Goal: Task Accomplishment & Management: Use online tool/utility

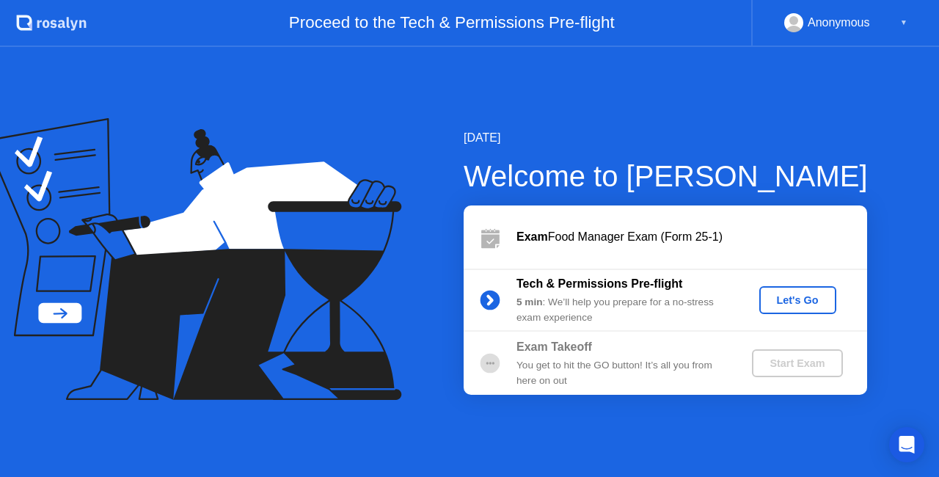
click at [831, 431] on div "[DATE] Welcome to [PERSON_NAME] Exam Food Manager Exam (Form 25-1) Tech & Permi…" at bounding box center [469, 262] width 939 height 430
click at [804, 301] on div "Let's Go" at bounding box center [797, 300] width 65 height 12
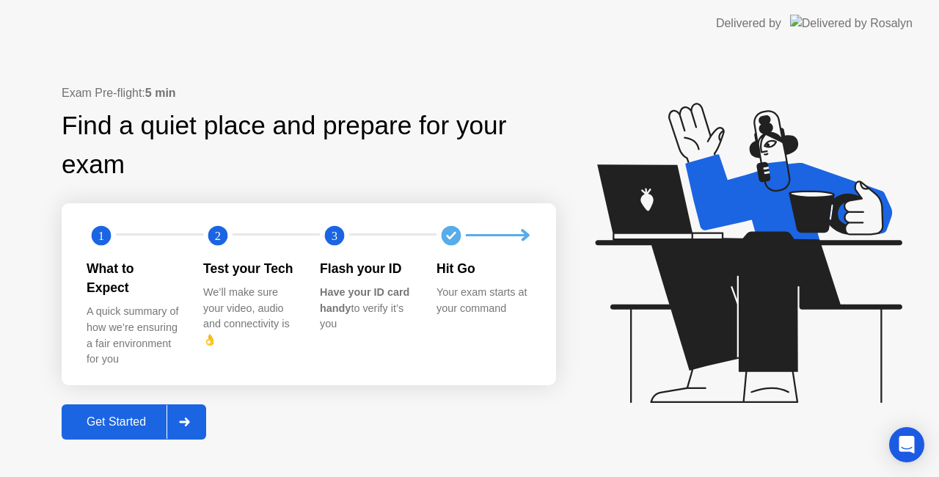
click at [126, 415] on div "Get Started" at bounding box center [116, 421] width 101 height 13
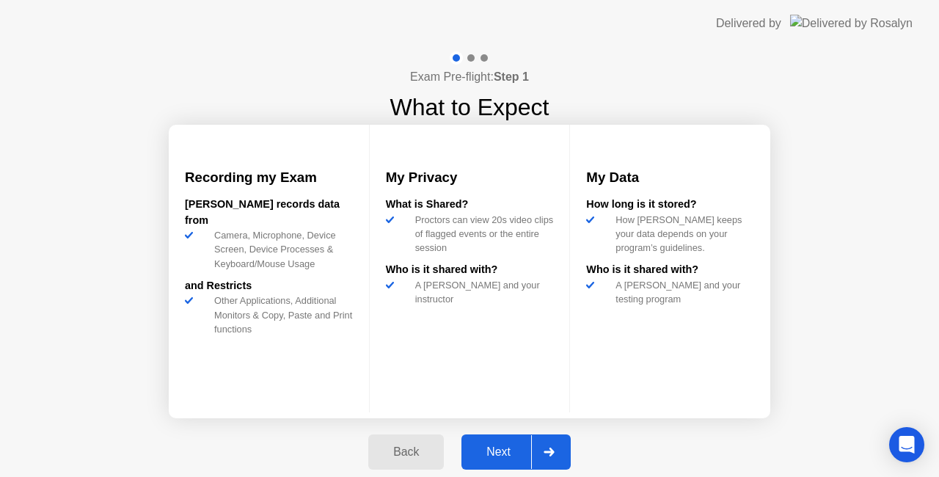
click at [507, 453] on div "Next" at bounding box center [498, 451] width 65 height 13
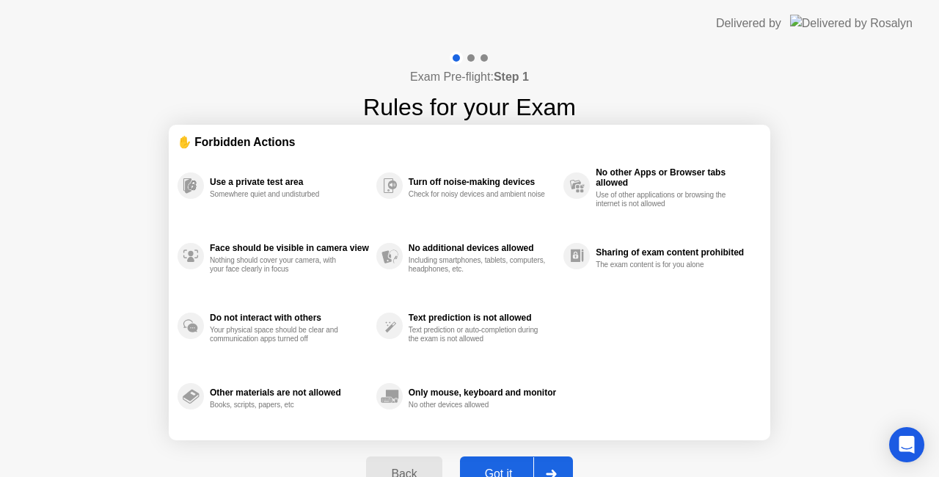
click at [500, 464] on button "Got it" at bounding box center [516, 473] width 113 height 35
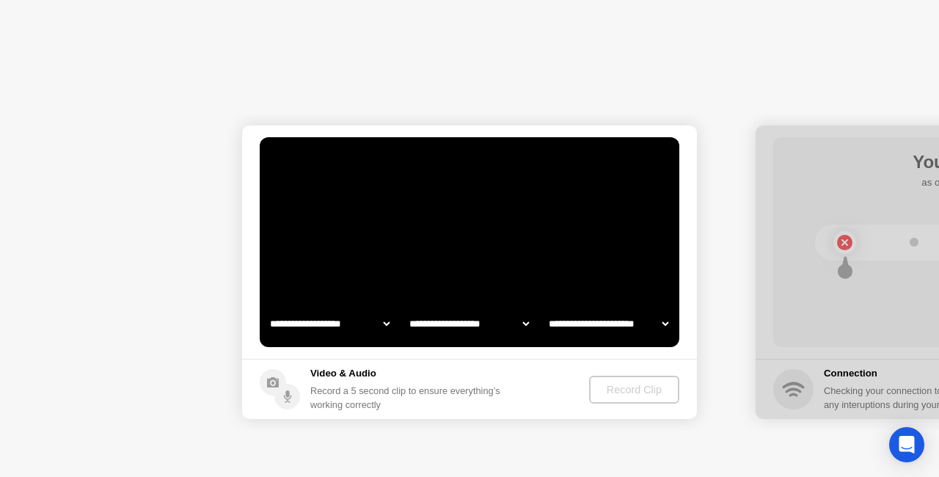
select select "**********"
select select "*******"
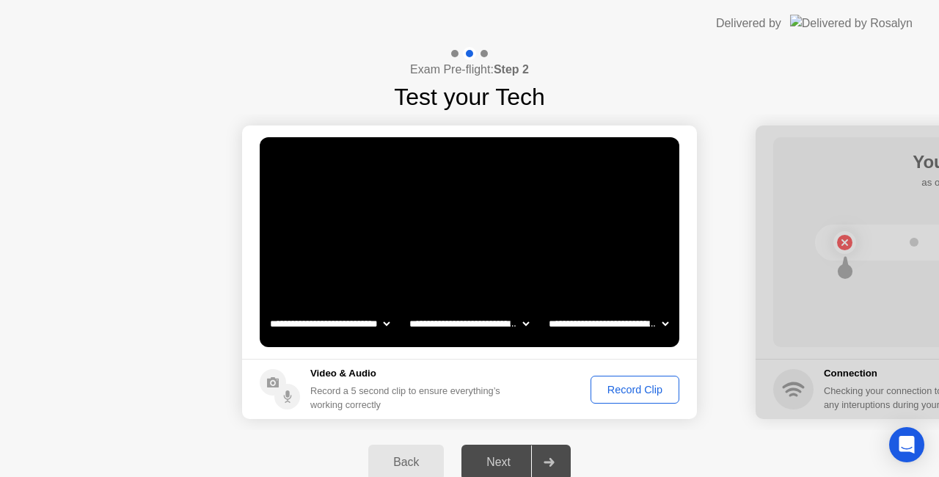
click at [621, 390] on div "Record Clip" at bounding box center [635, 390] width 79 height 12
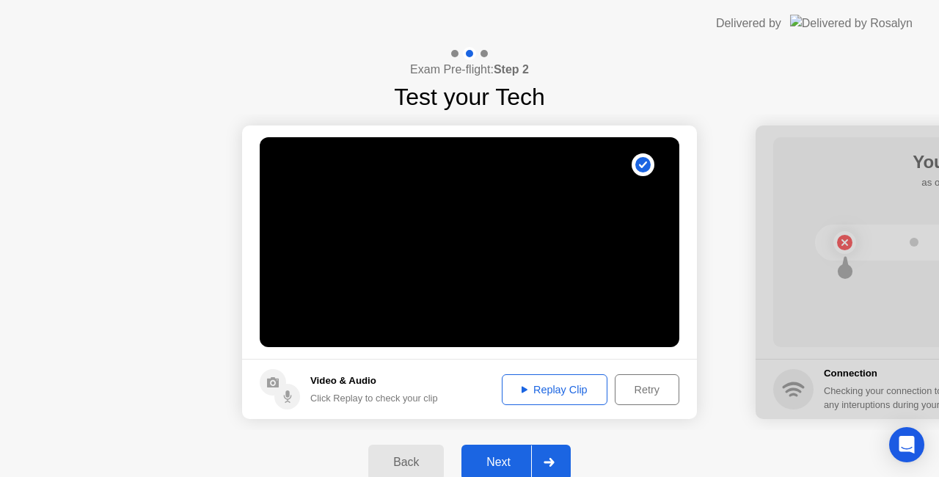
click at [507, 456] on div "Next" at bounding box center [498, 462] width 65 height 13
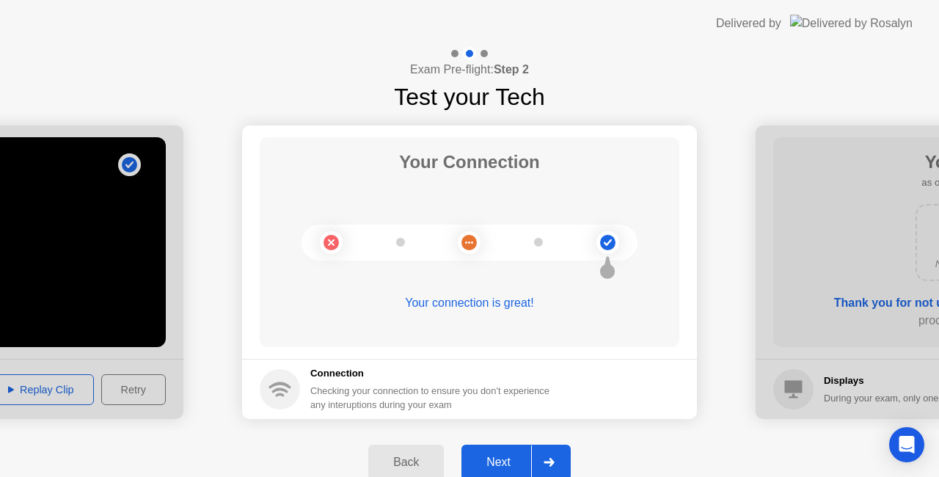
click at [519, 463] on div "Next" at bounding box center [498, 462] width 65 height 13
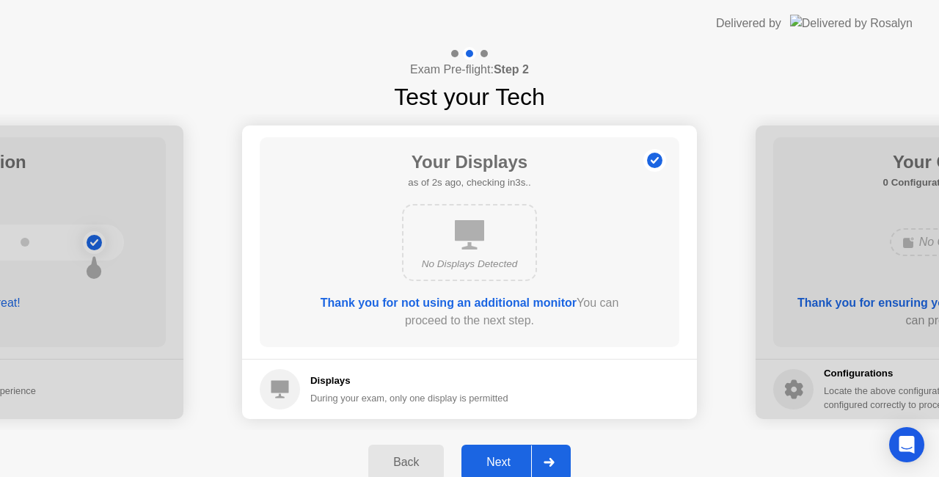
click at [505, 467] on div "Next" at bounding box center [498, 462] width 65 height 13
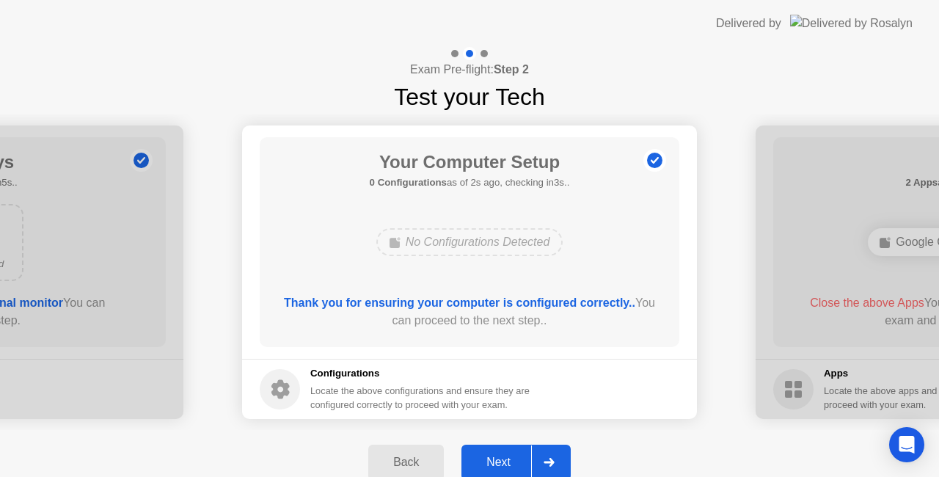
click at [490, 456] on div "Next" at bounding box center [498, 462] width 65 height 13
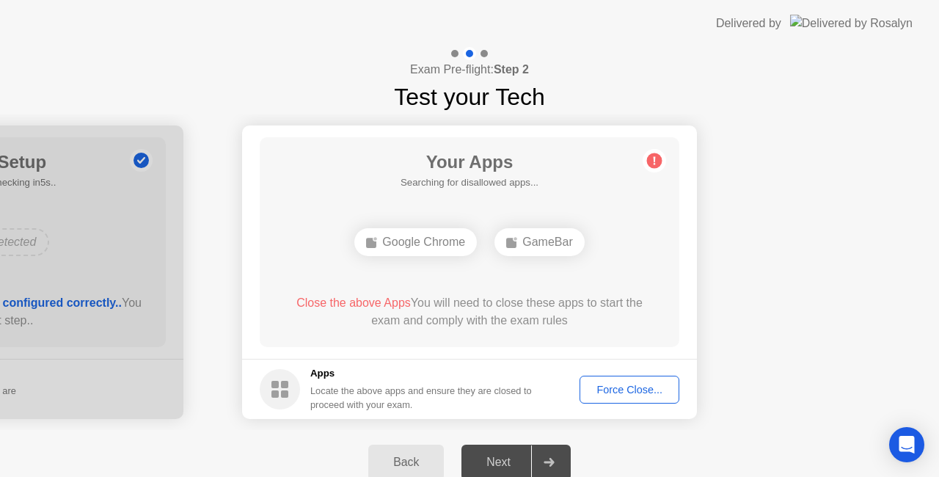
click at [623, 388] on div "Force Close..." at bounding box center [630, 390] width 90 height 12
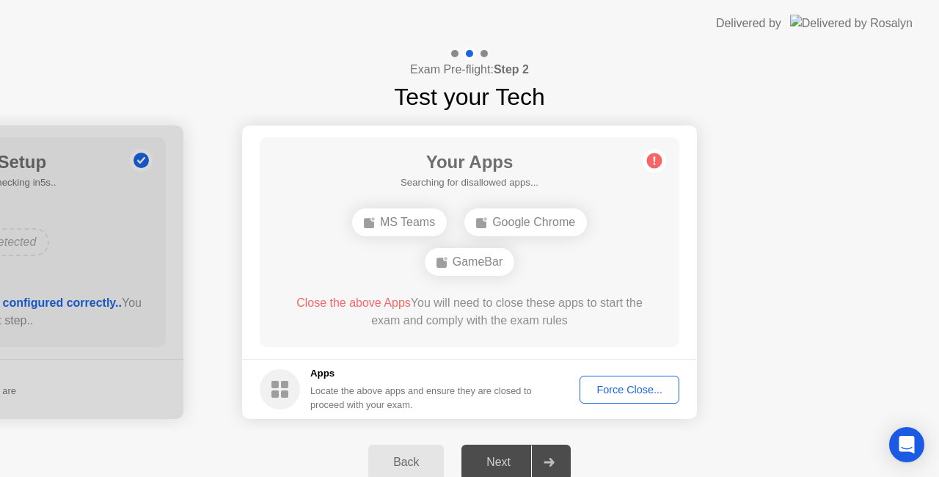
click at [619, 384] on div "Force Close..." at bounding box center [630, 390] width 90 height 12
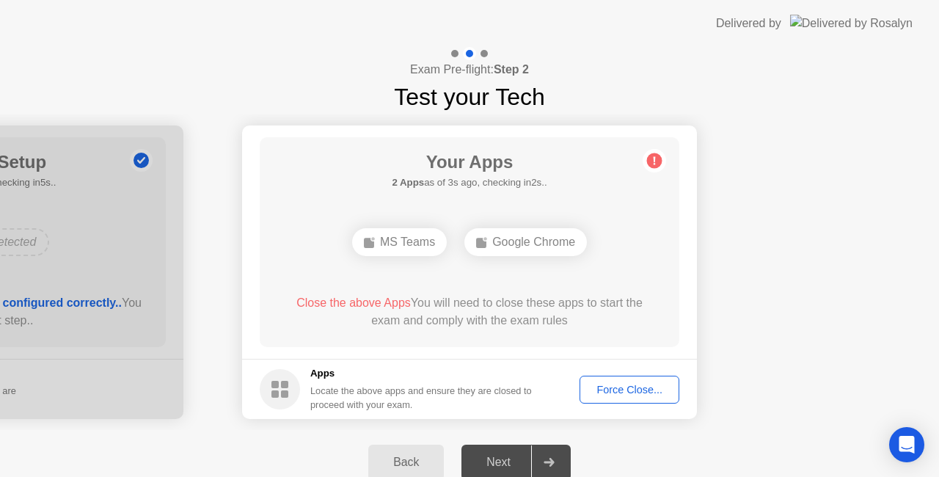
click at [642, 386] on div "Force Close..." at bounding box center [630, 390] width 90 height 12
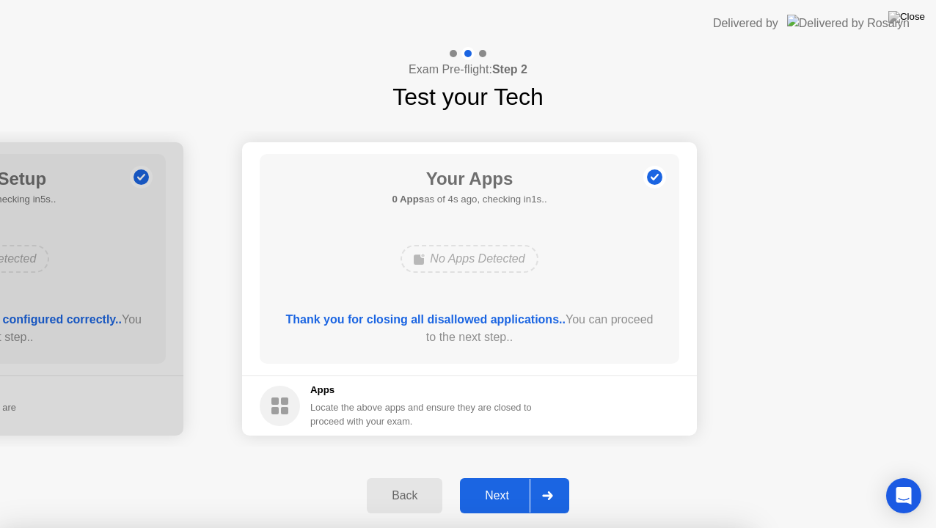
drag, startPoint x: 657, startPoint y: 281, endPoint x: 638, endPoint y: 315, distance: 38.4
click at [916, 15] on img at bounding box center [907, 17] width 37 height 12
